Goal: Task Accomplishment & Management: Manage account settings

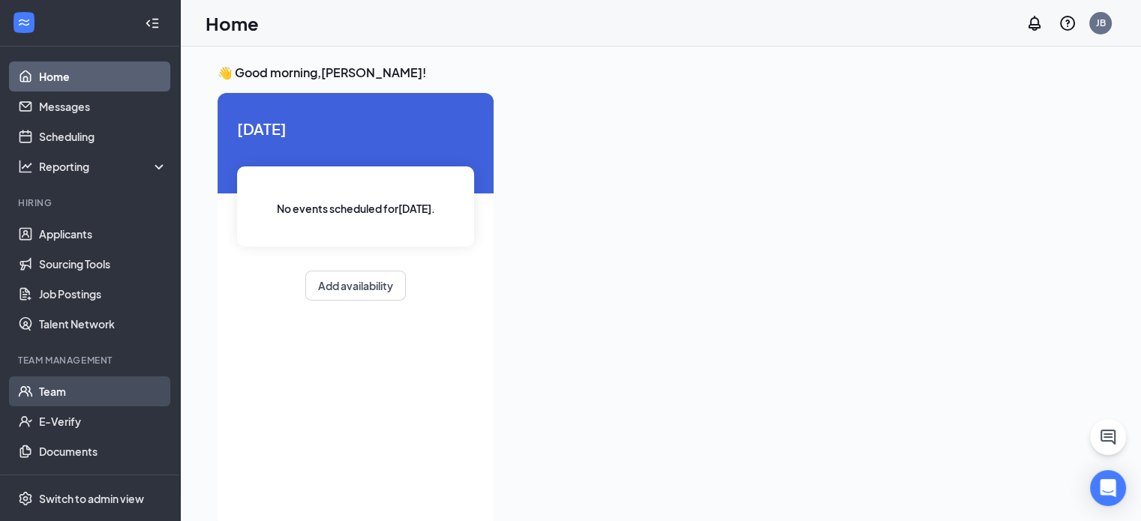
click at [47, 384] on link "Team" at bounding box center [103, 392] width 128 height 30
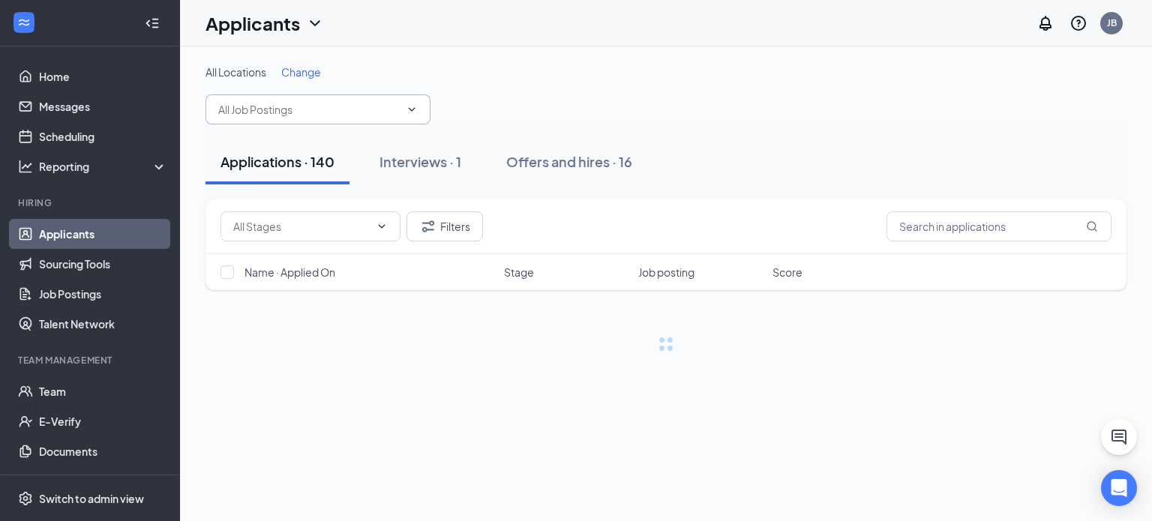
click at [333, 110] on input "text" at bounding box center [309, 109] width 182 height 17
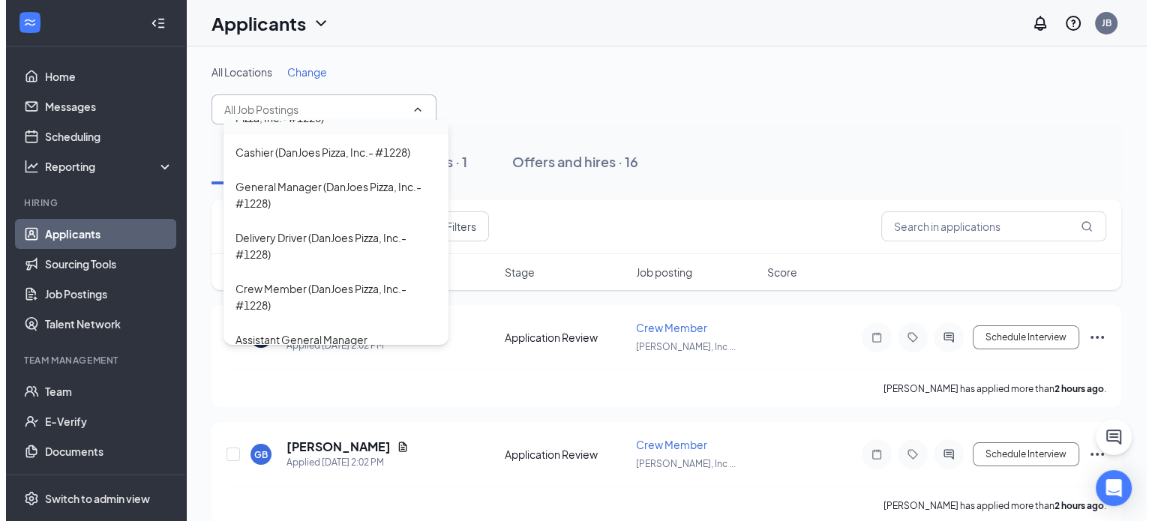
scroll to position [225, 0]
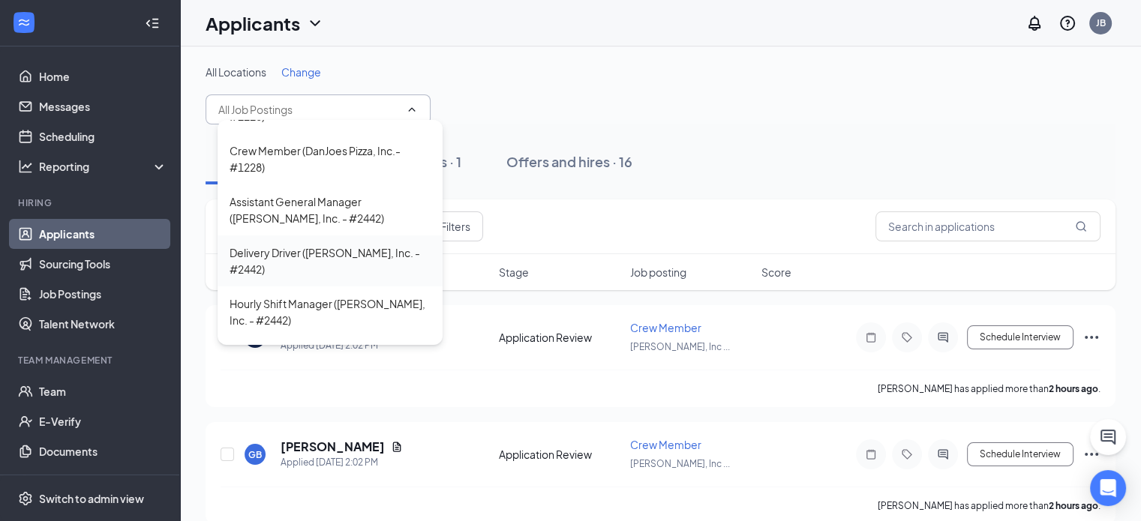
click at [323, 245] on div "Delivery Driver ([PERSON_NAME], Inc. - #2442)" at bounding box center [330, 261] width 201 height 33
type input "Delivery Driver (PJ Zanesville, Inc. - #2442)"
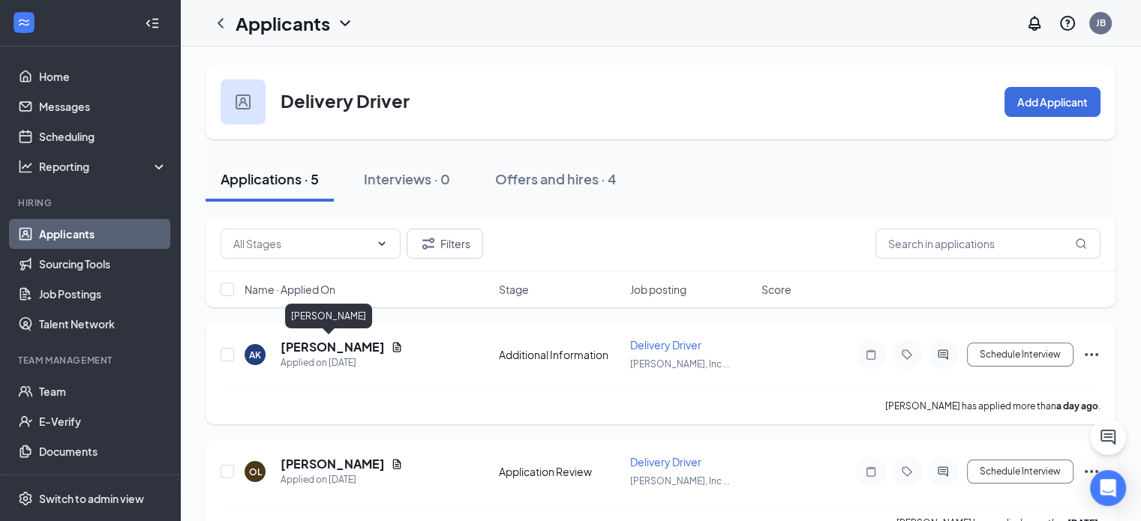
click at [327, 341] on h5 "[PERSON_NAME]" at bounding box center [333, 347] width 104 height 17
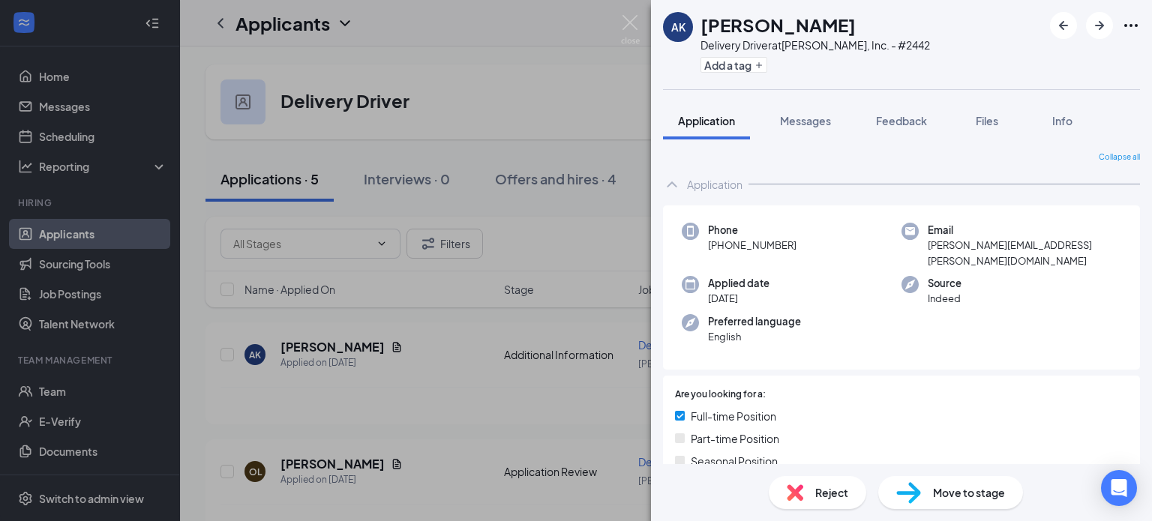
click at [1130, 26] on icon "Ellipses" at bounding box center [1132, 25] width 14 height 3
click at [1128, 23] on icon "Ellipses" at bounding box center [1131, 26] width 18 height 18
click at [1041, 62] on link "View full application" at bounding box center [1050, 60] width 162 height 15
click at [437, 383] on div "AK Alaina Kosch Delivery Driver at PJ Zanesville, Inc. - #2442 Add a tag Applic…" at bounding box center [576, 260] width 1152 height 521
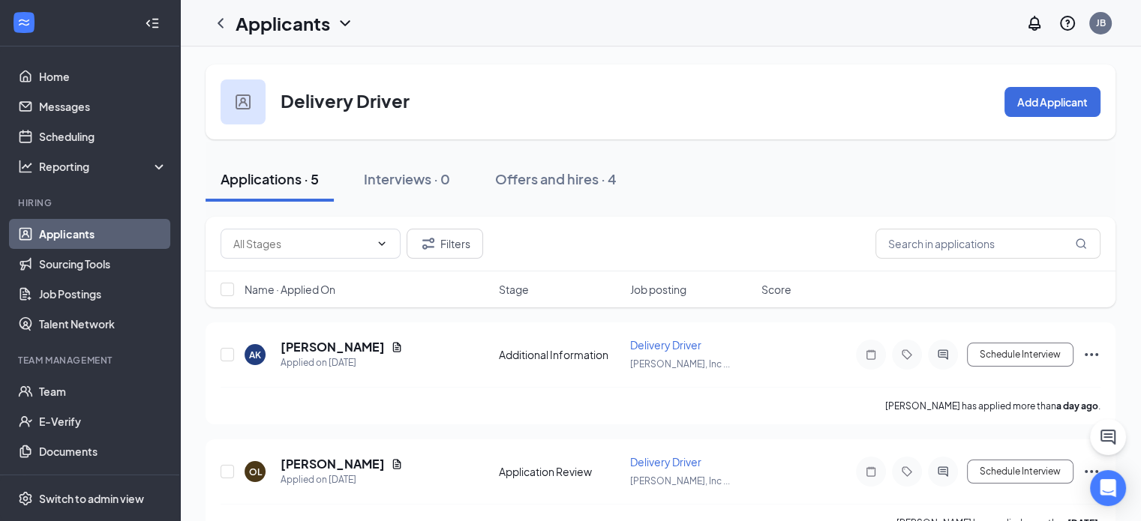
click at [236, 28] on h1 "Applicants" at bounding box center [283, 24] width 95 height 26
click at [225, 22] on icon "ChevronLeft" at bounding box center [221, 23] width 18 height 18
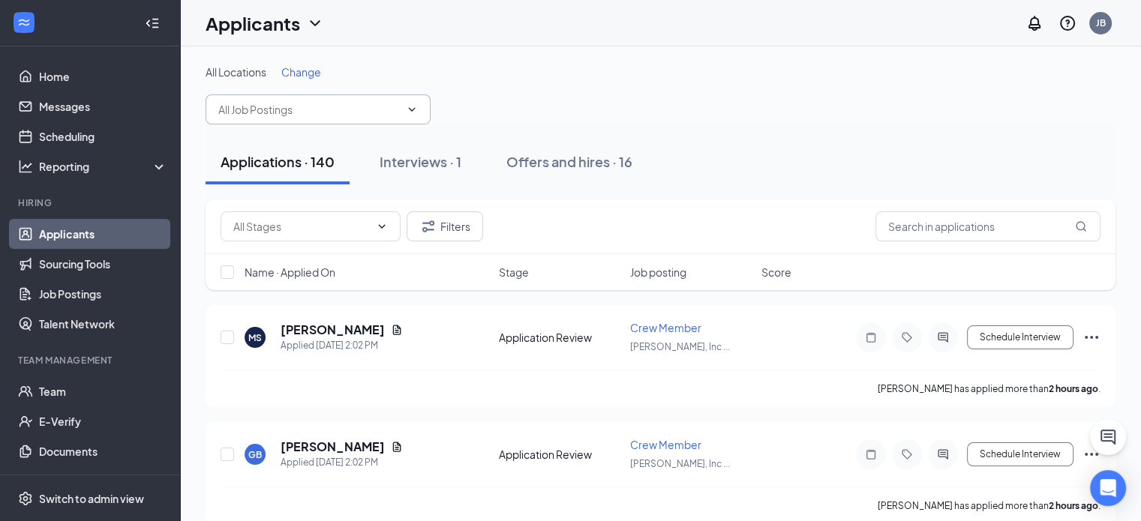
click at [378, 113] on input "text" at bounding box center [309, 109] width 182 height 17
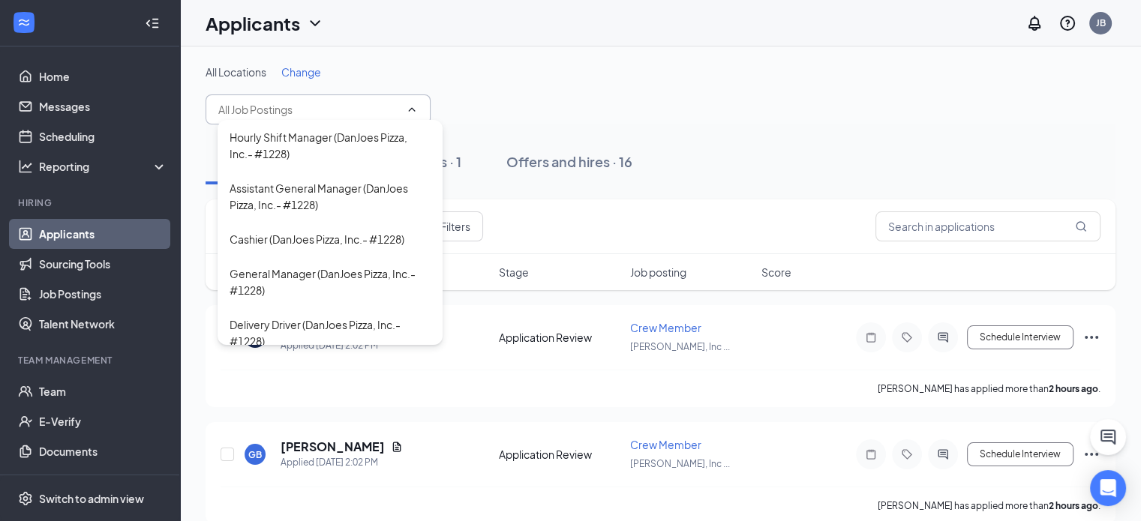
click at [378, 113] on input "text" at bounding box center [309, 109] width 182 height 17
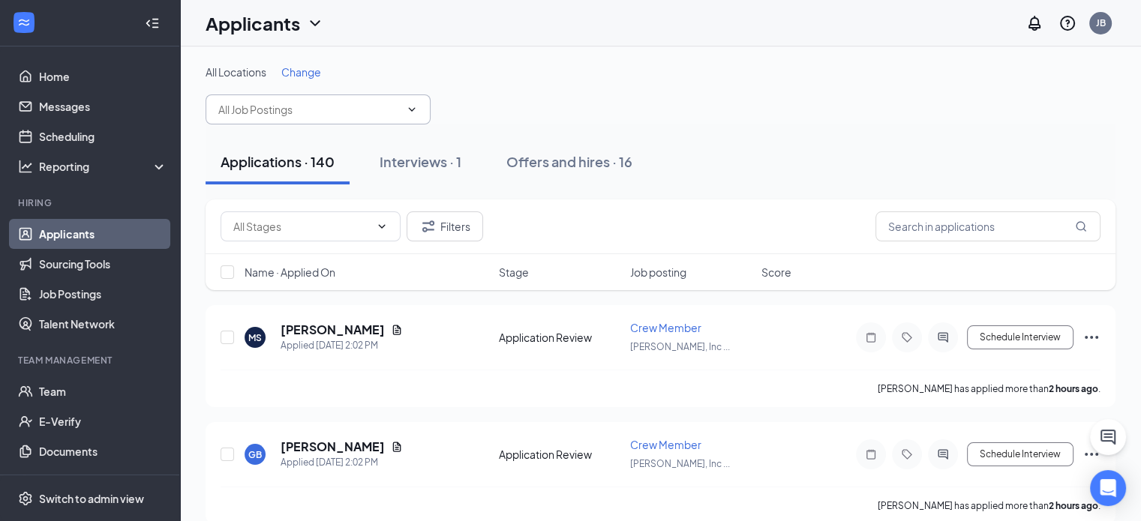
click at [291, 66] on span "Change" at bounding box center [301, 72] width 40 height 14
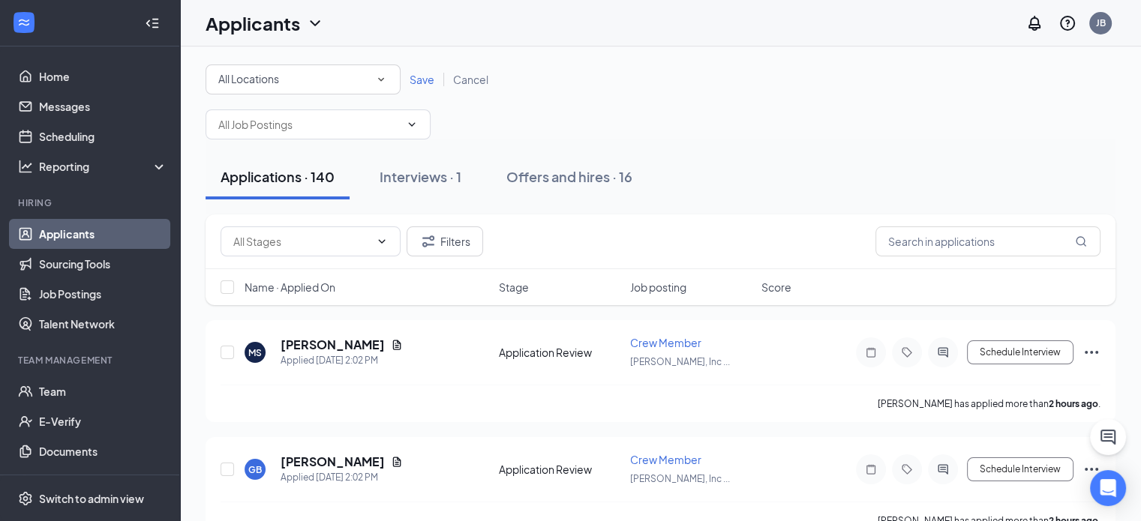
click at [381, 80] on icon "SmallChevronDown" at bounding box center [381, 80] width 6 height 4
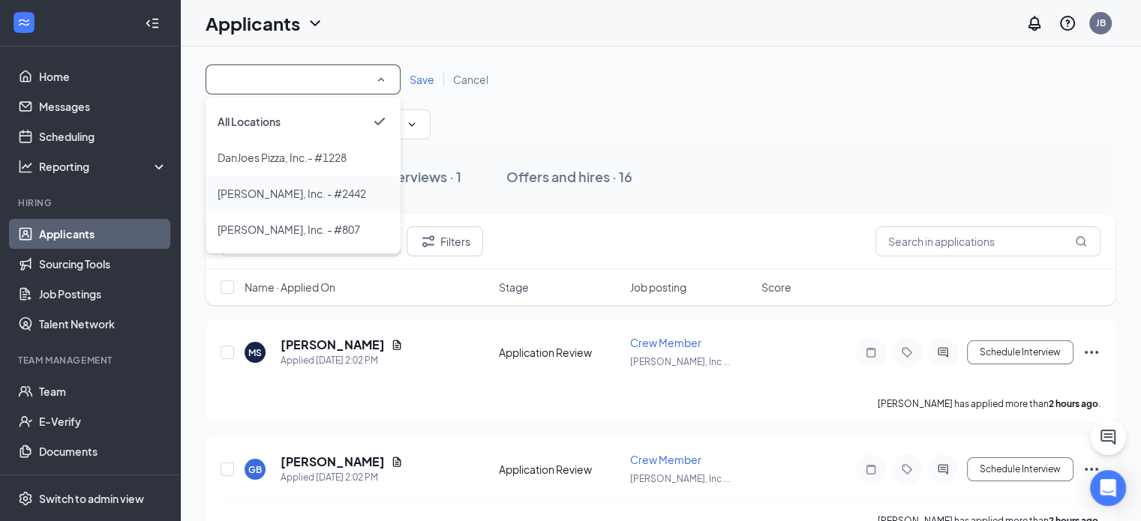
click at [290, 187] on span "PJ Zanesville, Inc. - #2442" at bounding box center [292, 194] width 149 height 14
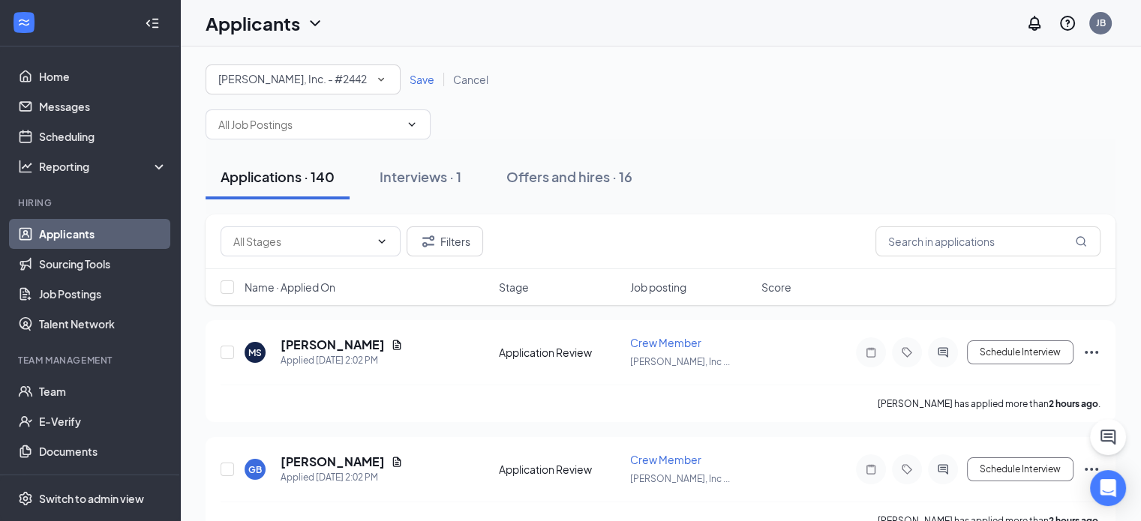
click at [428, 77] on span "Save" at bounding box center [422, 80] width 25 height 14
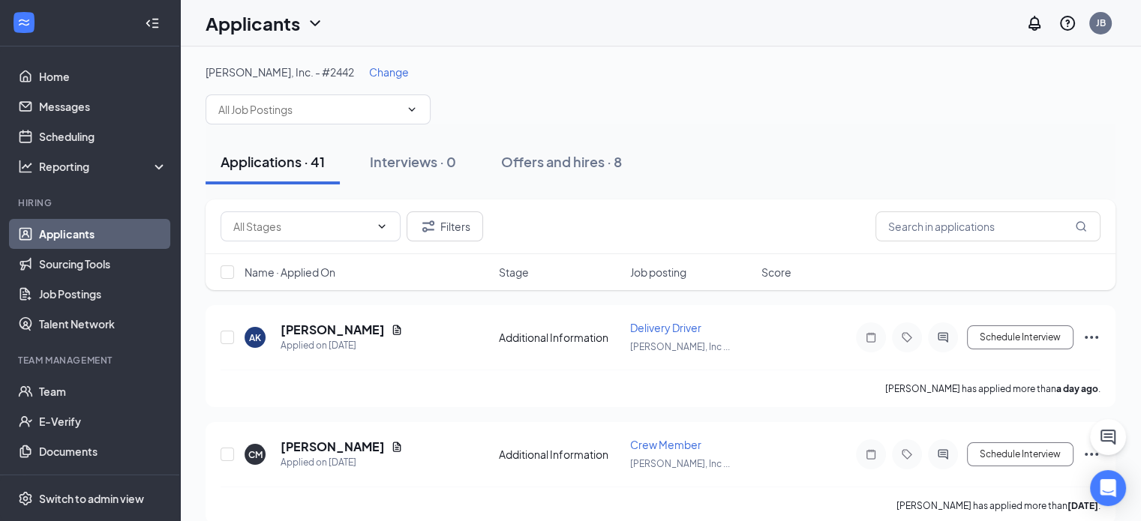
click at [369, 71] on span "Change" at bounding box center [389, 72] width 40 height 14
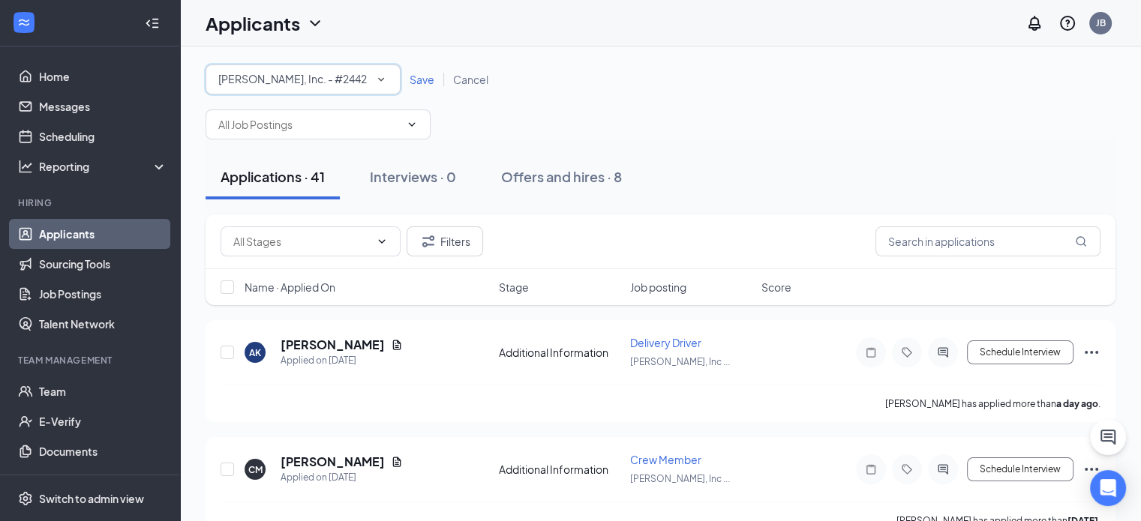
click at [339, 80] on span "PJ Zanesville, Inc. - #2442" at bounding box center [292, 79] width 149 height 14
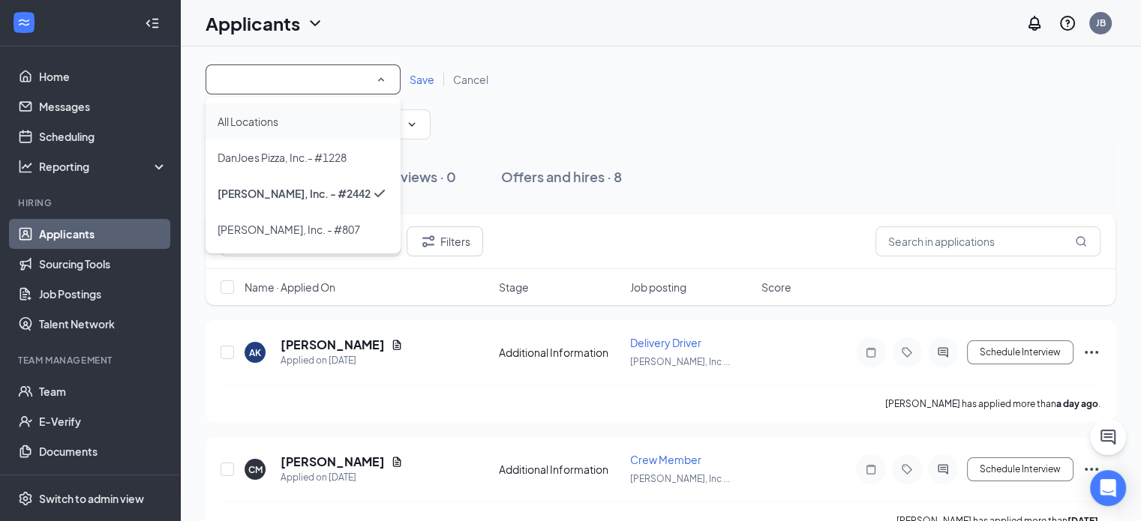
click at [247, 122] on span "All Locations" at bounding box center [248, 122] width 61 height 14
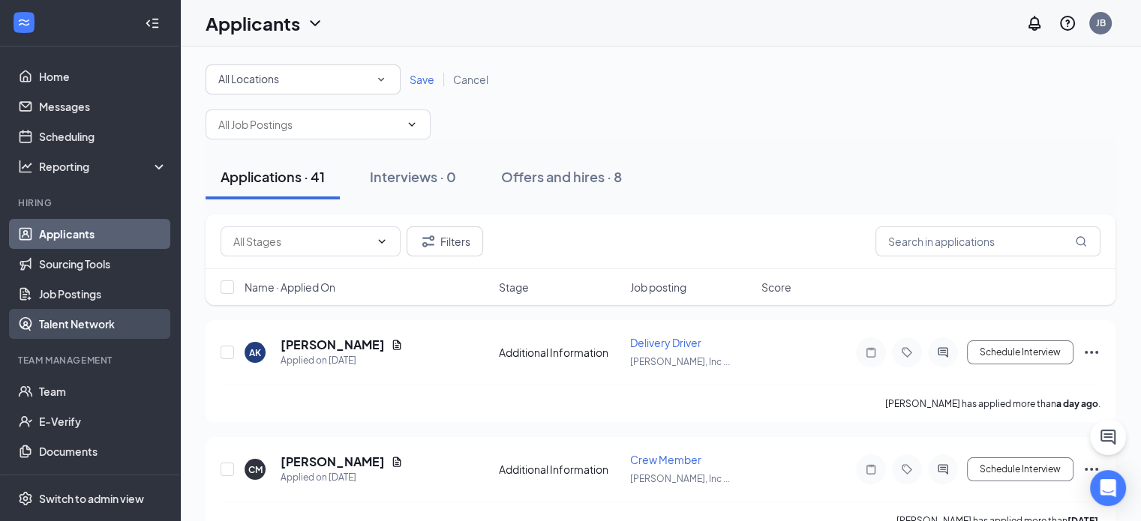
click at [98, 321] on link "Talent Network" at bounding box center [103, 324] width 128 height 30
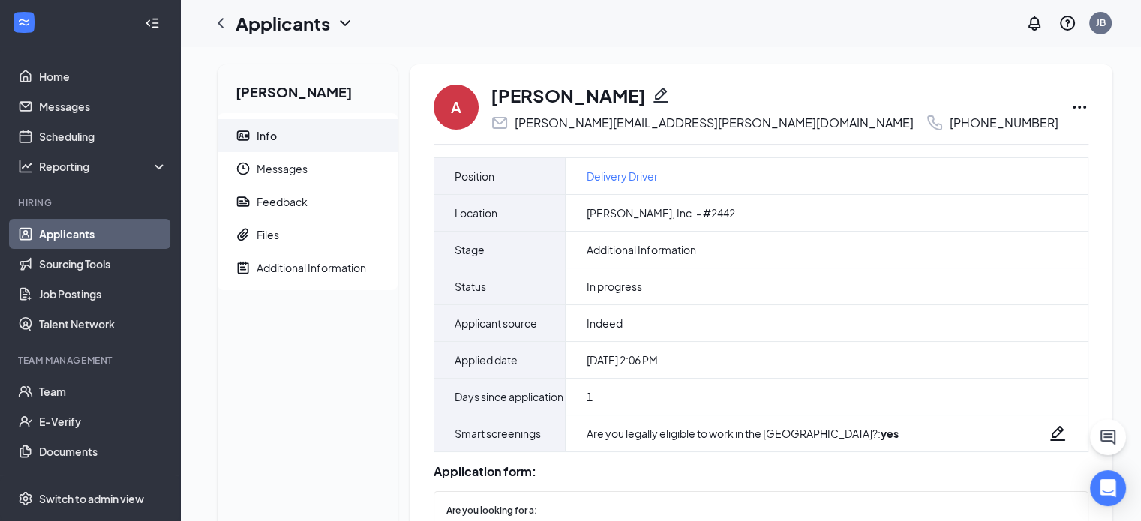
click at [1071, 108] on icon "Ellipses" at bounding box center [1080, 107] width 18 height 18
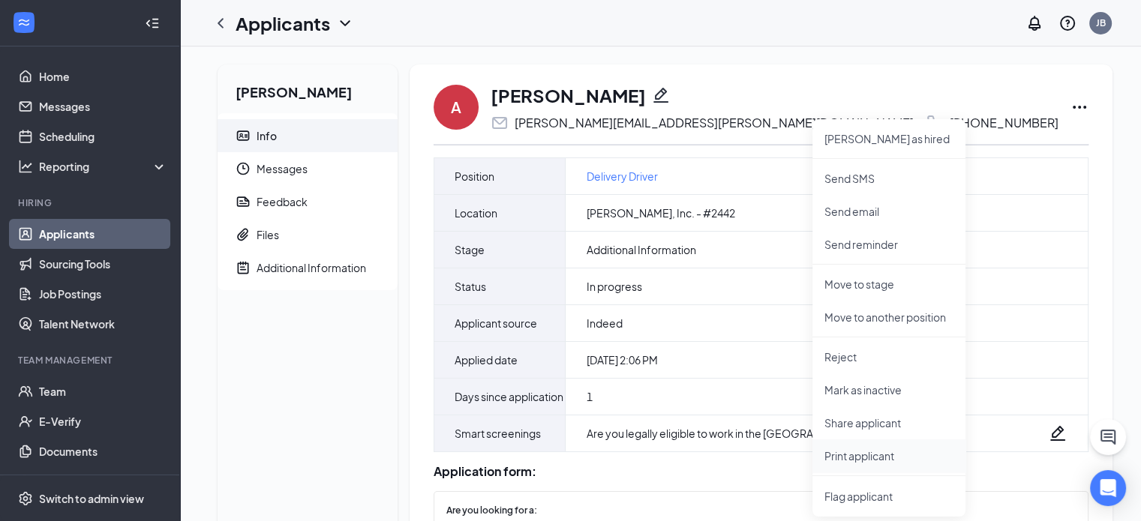
click at [874, 456] on p "Print applicant" at bounding box center [889, 456] width 129 height 15
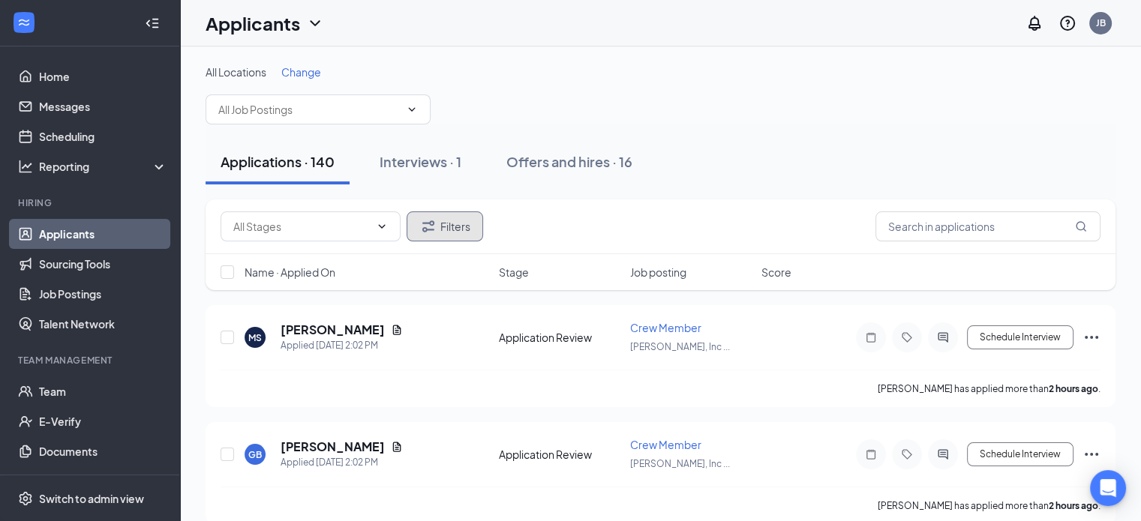
click at [431, 233] on icon "Filter" at bounding box center [428, 227] width 18 height 18
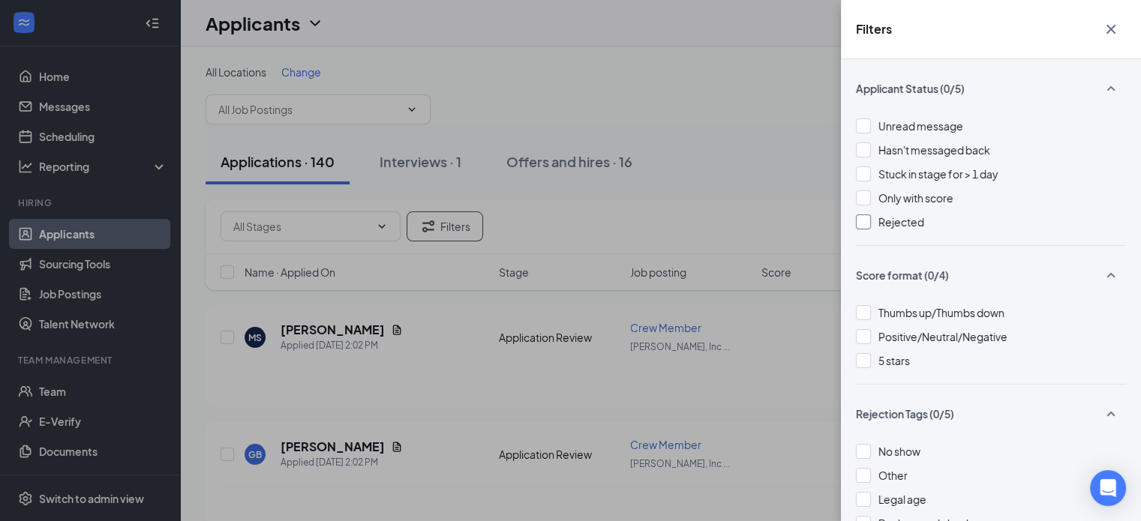
click at [861, 221] on div at bounding box center [863, 222] width 15 height 15
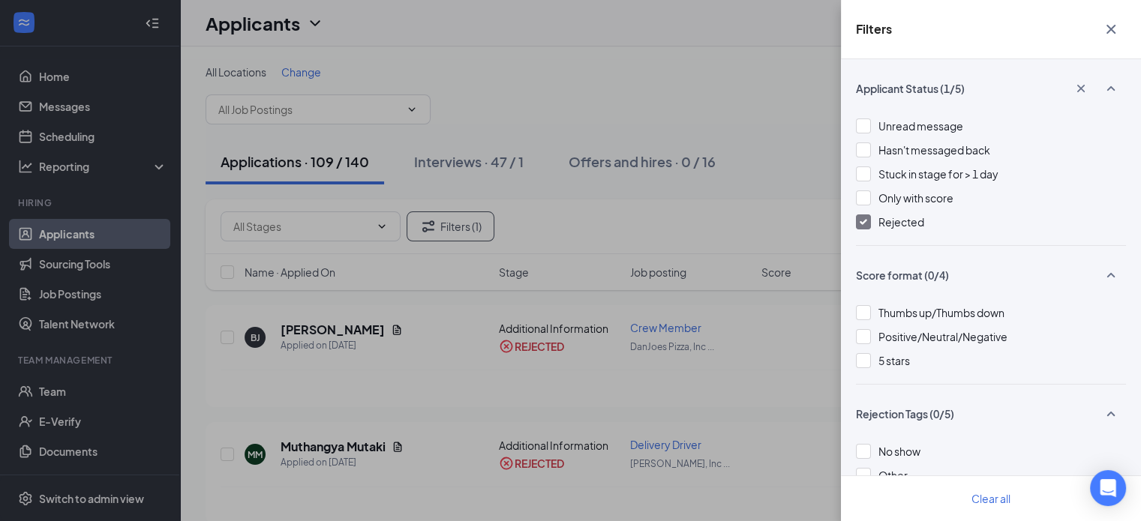
click at [700, 120] on div "Filters Applicant Status (1/5) Unread message Hasn't messaged back Stuck in sta…" at bounding box center [570, 260] width 1141 height 521
click at [1104, 32] on icon "Cross" at bounding box center [1111, 29] width 18 height 18
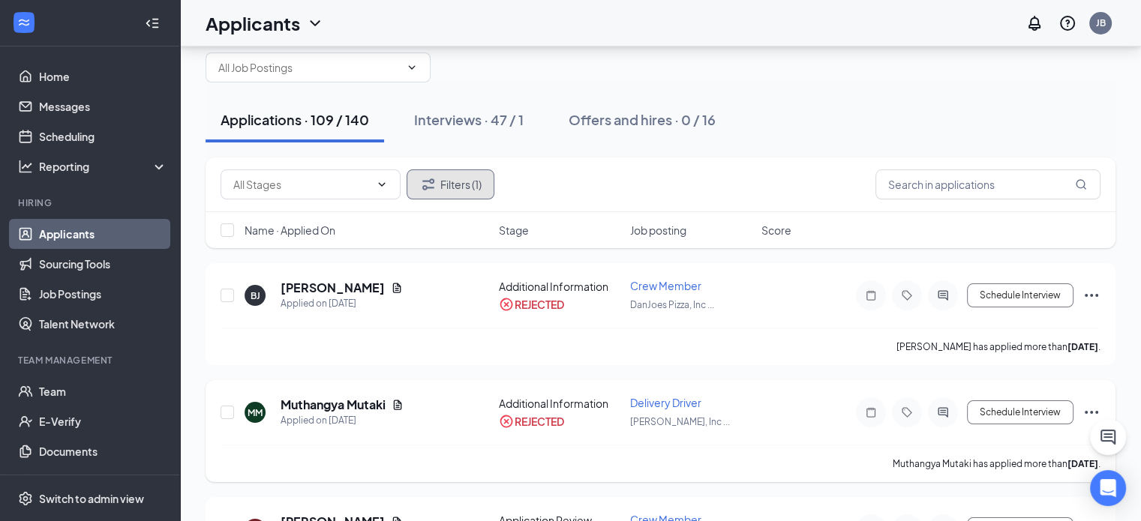
scroll to position [75, 0]
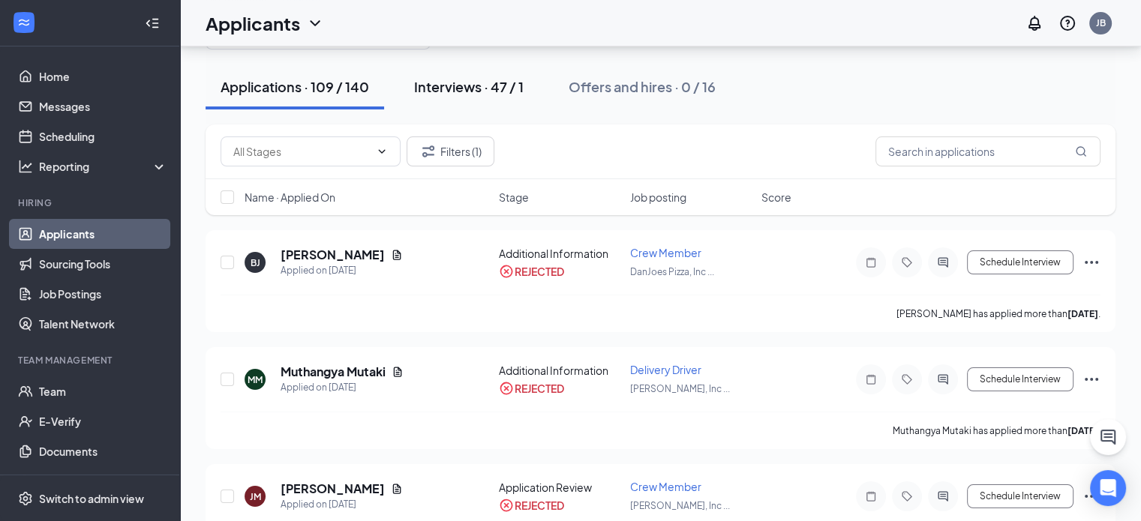
click at [467, 77] on div "Interviews · 47 / 1" at bounding box center [469, 86] width 110 height 19
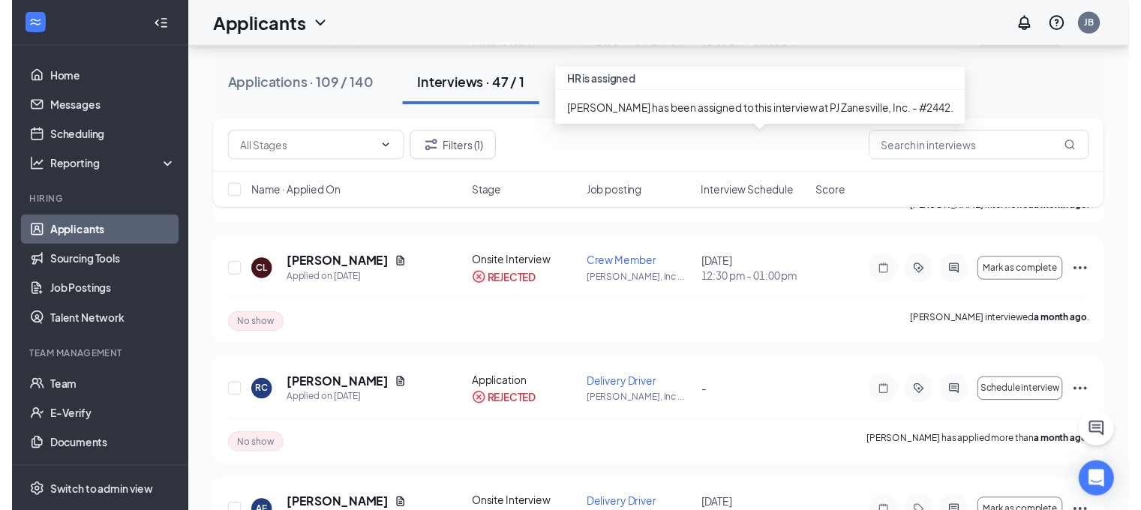
scroll to position [675, 0]
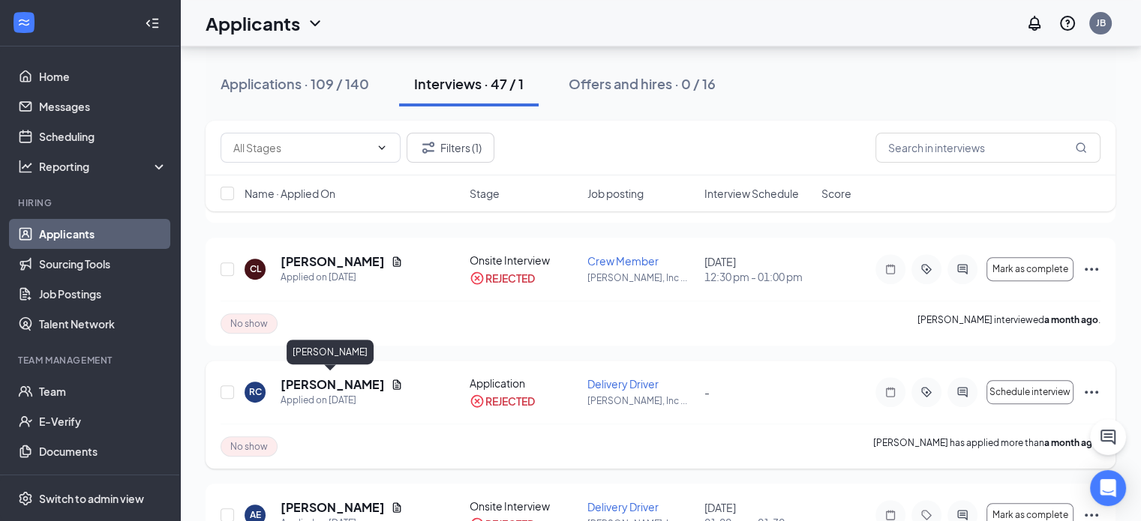
click at [327, 386] on h5 "Rachel Clapper" at bounding box center [333, 385] width 104 height 17
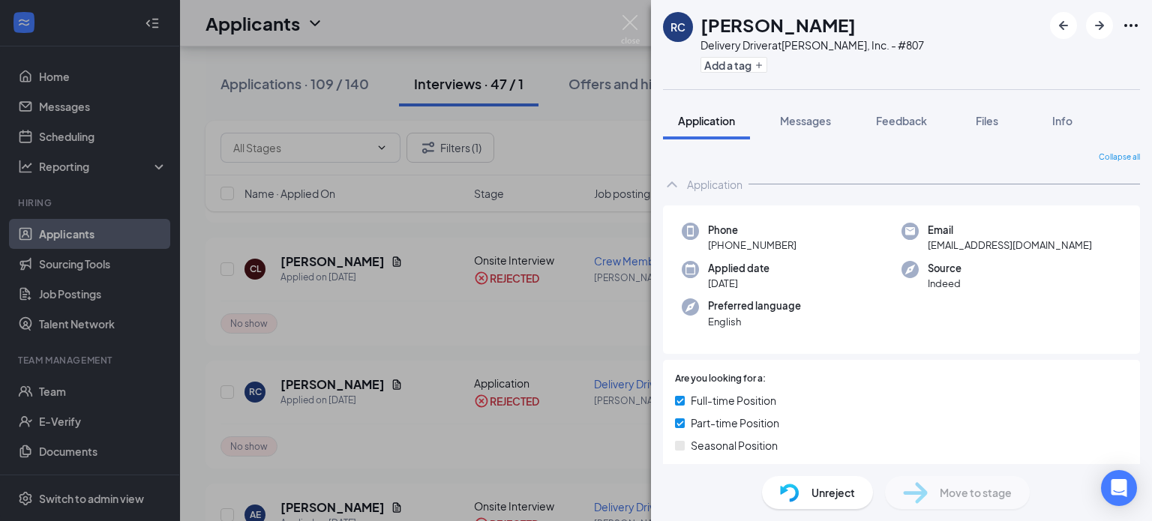
click at [390, 326] on div "RC Rachel Clapper Delivery Driver at PJ Zanesville, Inc. - #807 Add a tag Appli…" at bounding box center [576, 260] width 1152 height 521
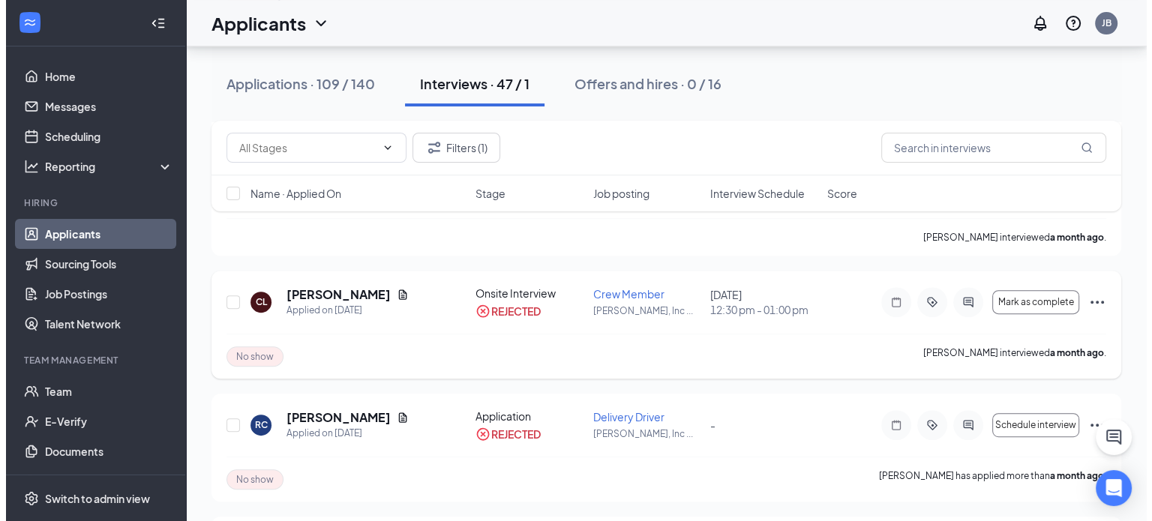
scroll to position [750, 0]
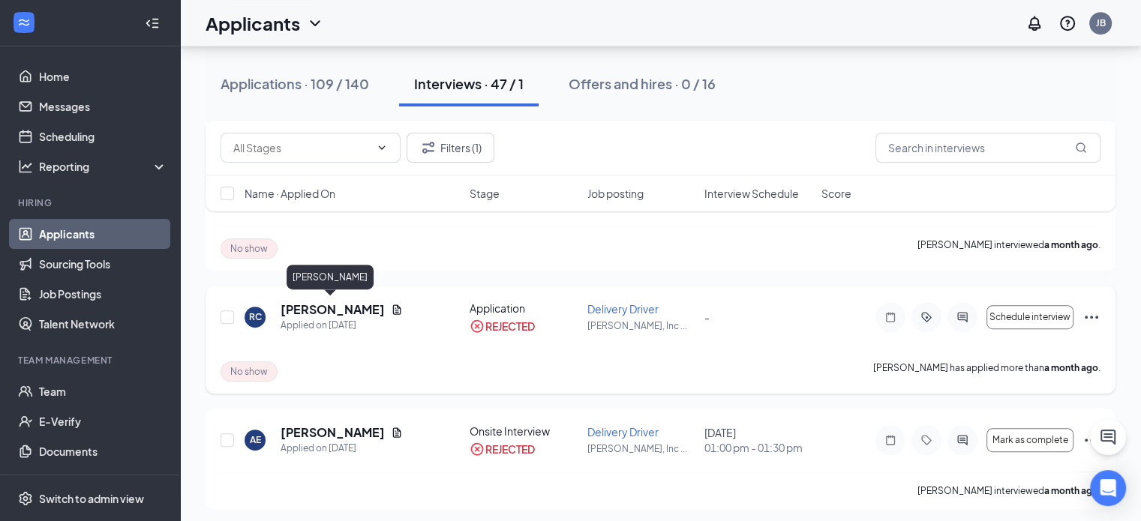
click at [351, 310] on h5 "Rachel Clapper" at bounding box center [333, 310] width 104 height 17
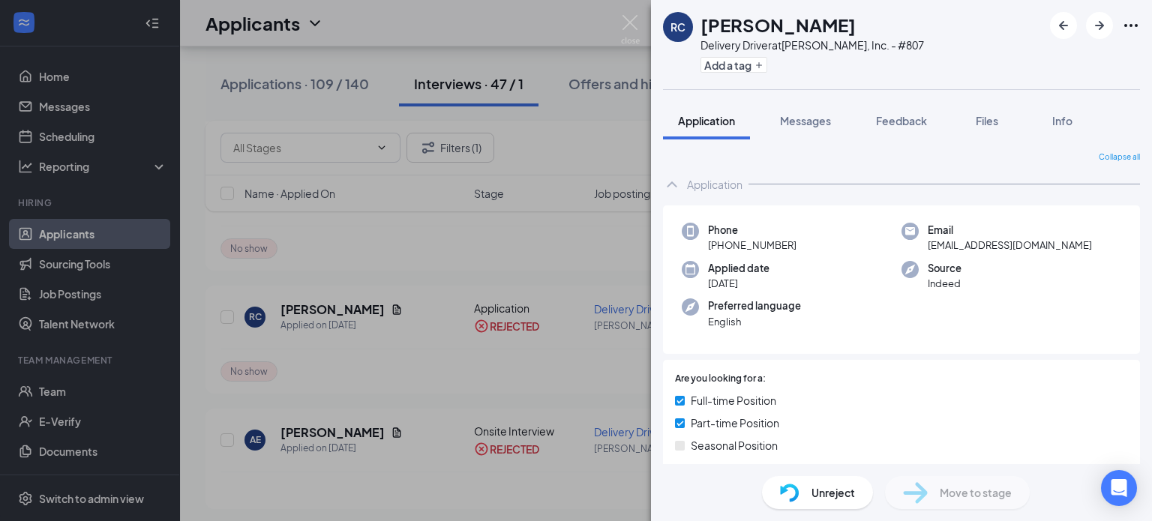
click at [402, 269] on div "RC Rachel Clapper Delivery Driver at PJ Zanesville, Inc. - #807 Add a tag Appli…" at bounding box center [576, 260] width 1152 height 521
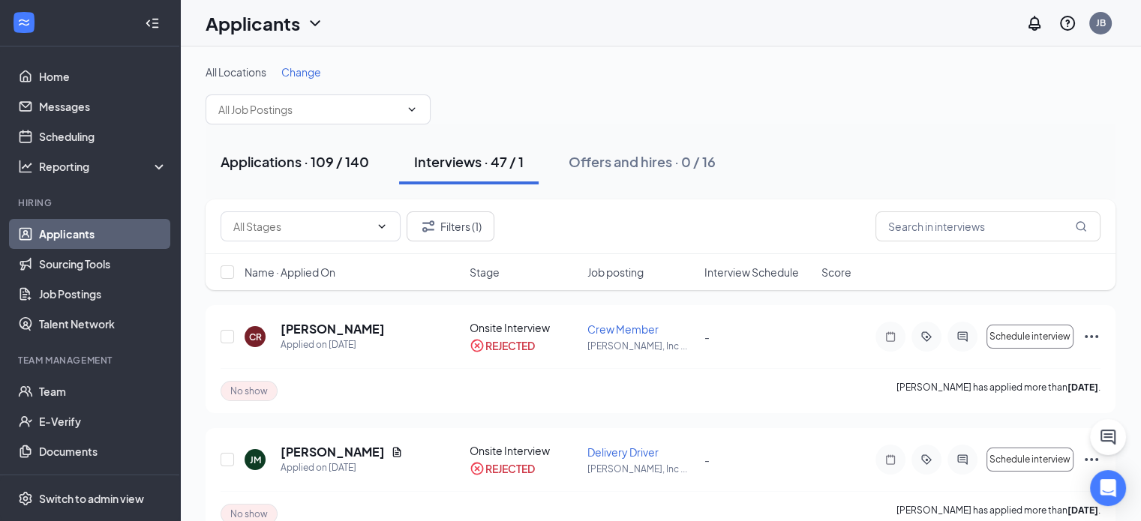
click at [305, 164] on div "Applications · 109 / 140" at bounding box center [295, 161] width 149 height 19
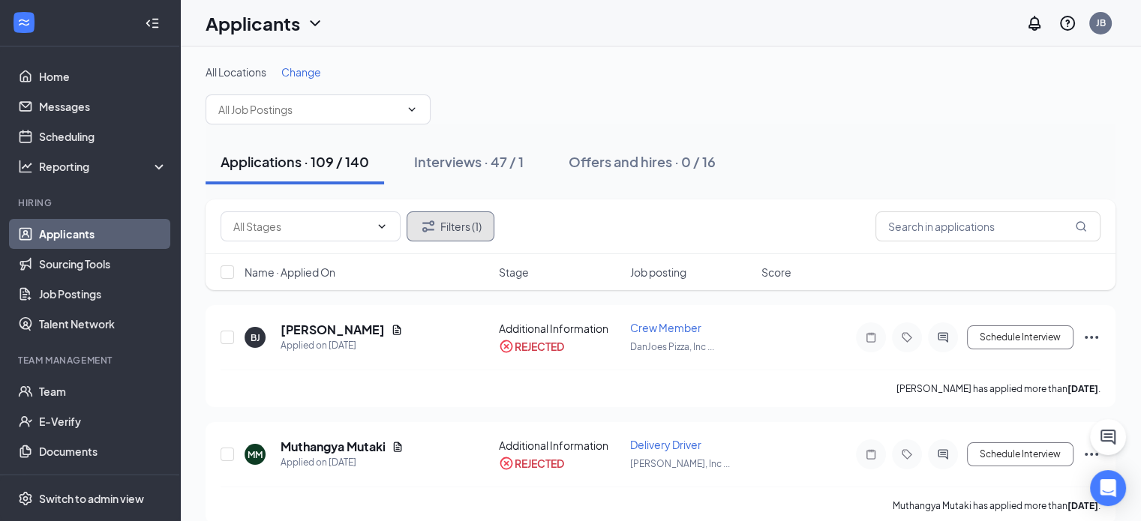
click at [462, 225] on button "Filters (1)" at bounding box center [451, 227] width 88 height 30
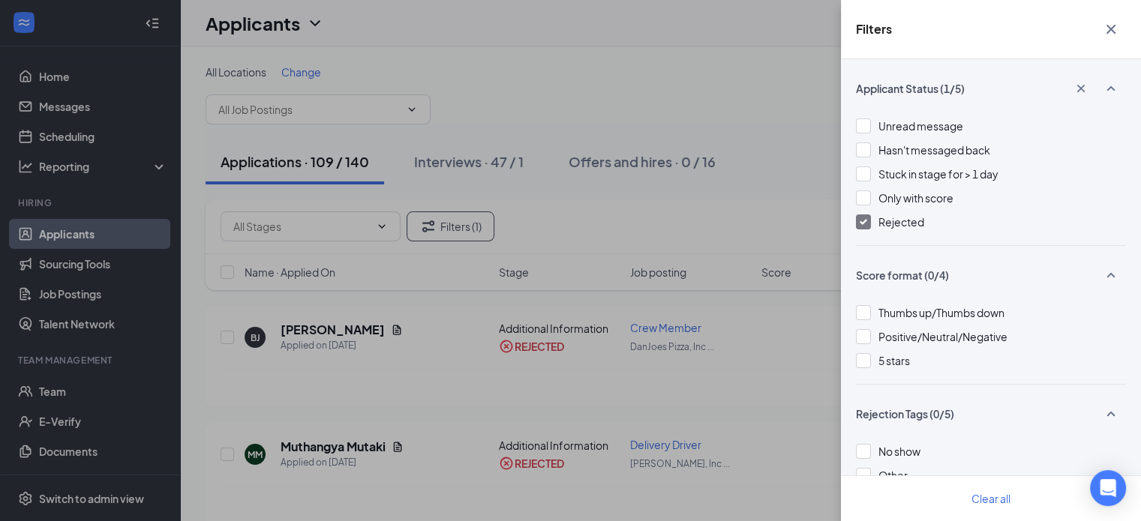
click at [865, 221] on img at bounding box center [864, 222] width 8 height 6
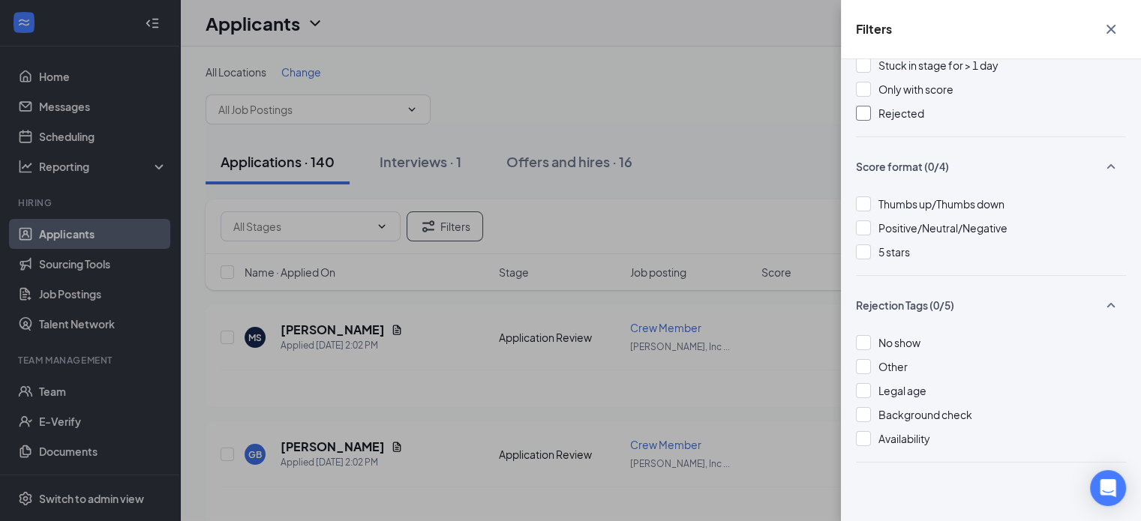
scroll to position [111, 0]
click at [637, 290] on div "Filters Applicant Status (0/5) Unread message Hasn't messaged back Stuck in sta…" at bounding box center [570, 260] width 1141 height 521
click at [1116, 29] on icon "Cross" at bounding box center [1111, 29] width 18 height 18
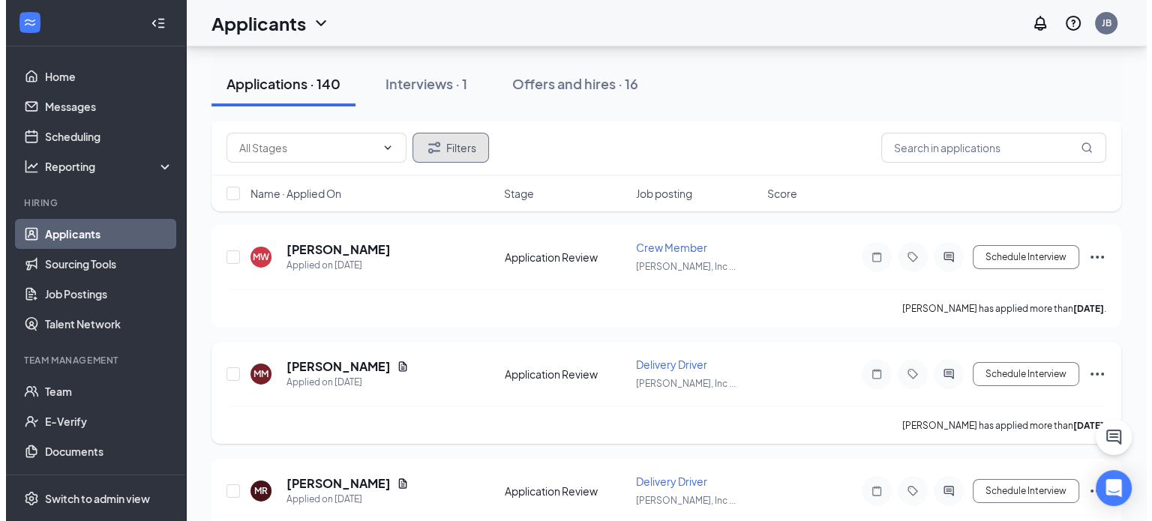
scroll to position [4952, 0]
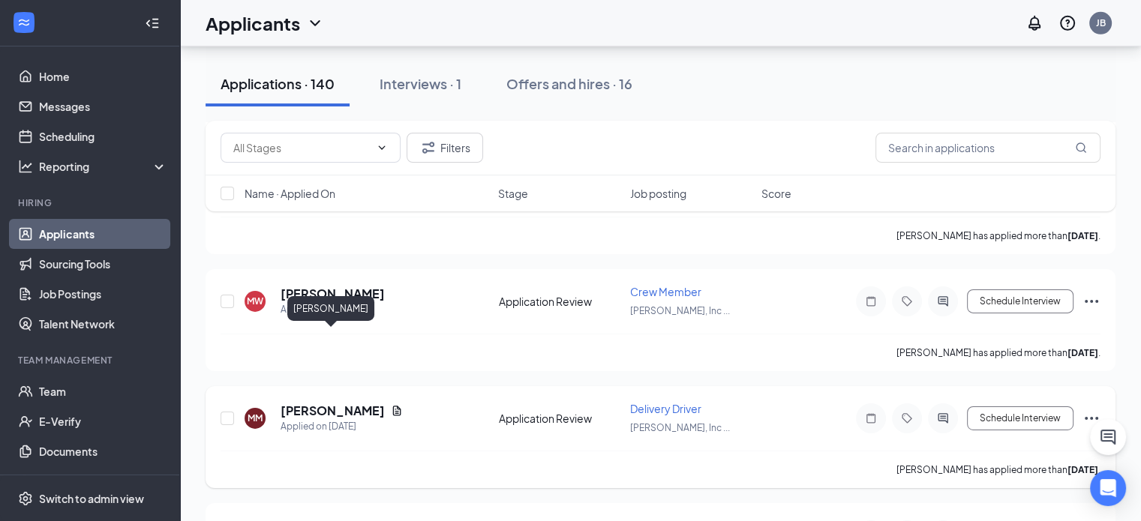
click at [317, 403] on h5 "Meagon Mackell" at bounding box center [333, 411] width 104 height 17
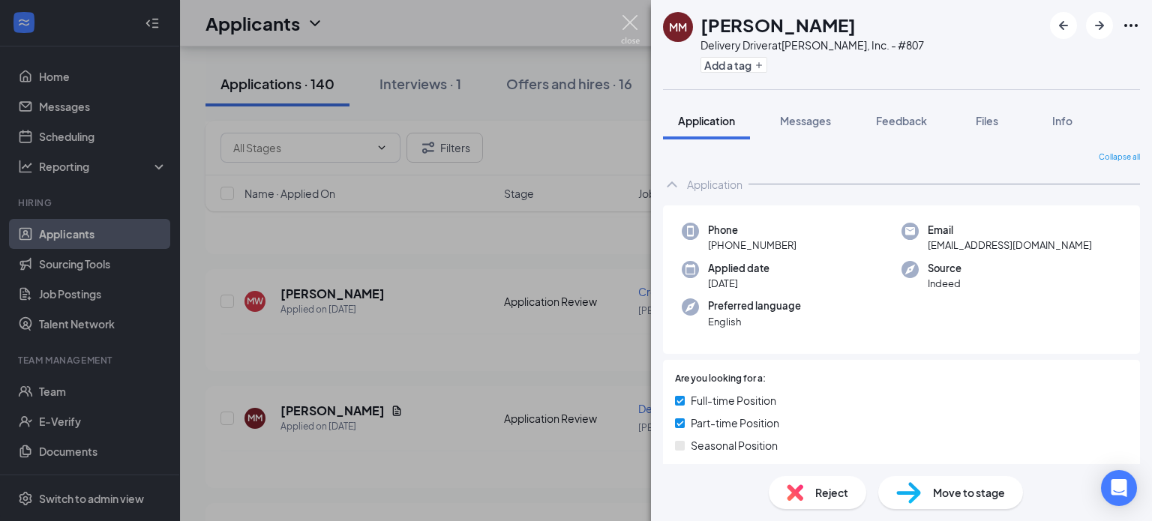
click at [630, 26] on img at bounding box center [630, 29] width 19 height 29
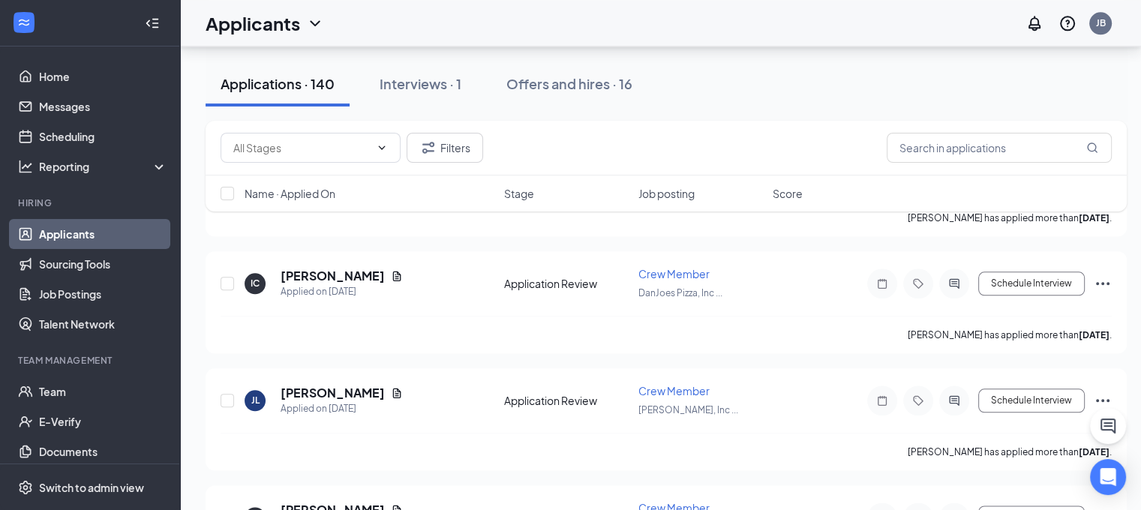
scroll to position [7502, 0]
